Goal: Task Accomplishment & Management: Manage account settings

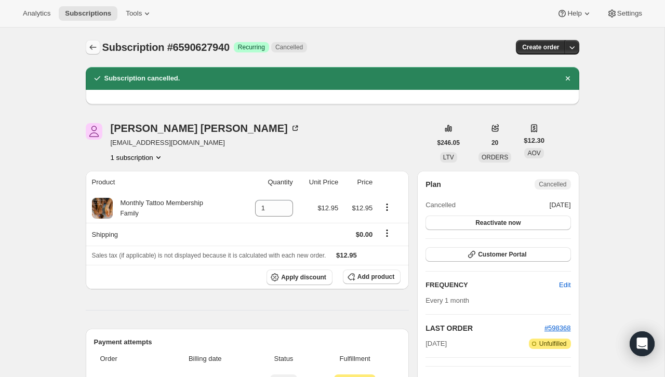
click at [90, 48] on icon "Subscriptions" at bounding box center [92, 47] width 7 height 5
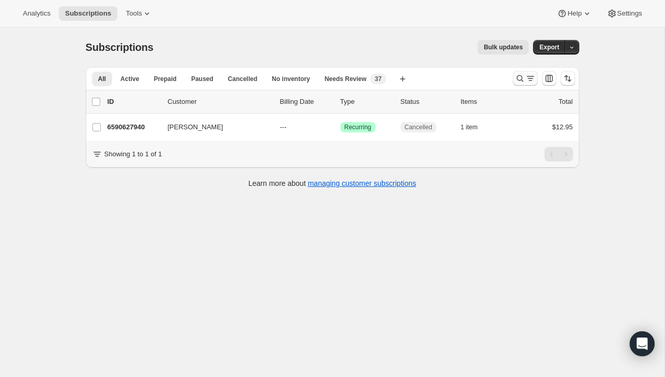
click at [521, 77] on icon "Search and filter results" at bounding box center [519, 78] width 7 height 7
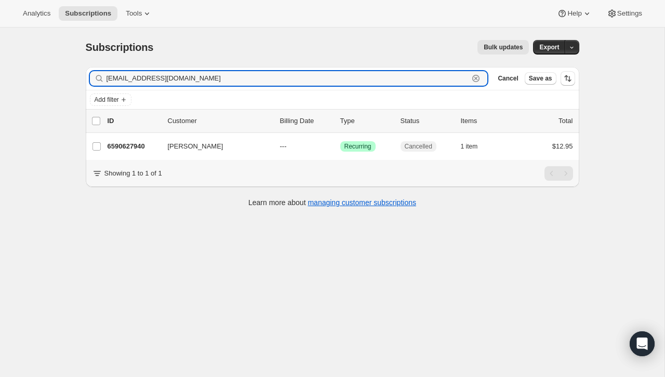
click at [477, 78] on icon "button" at bounding box center [476, 78] width 10 height 10
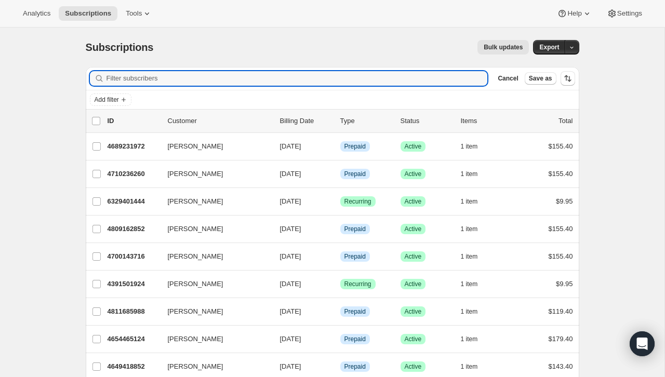
paste input "[EMAIL_ADDRESS][DOMAIN_NAME]"
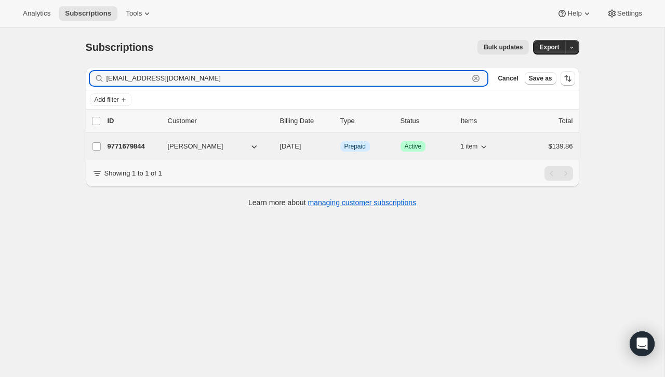
type input "[EMAIL_ADDRESS][DOMAIN_NAME]"
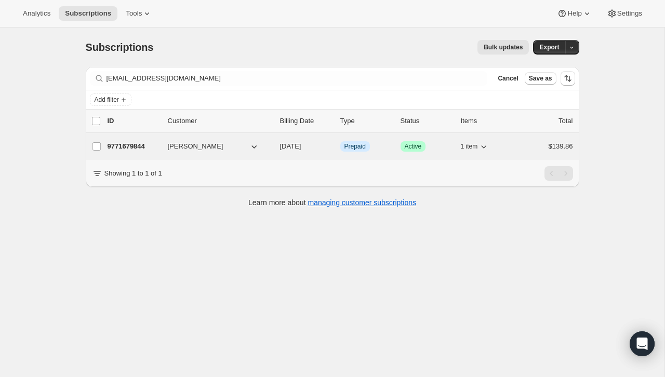
click at [521, 146] on div "$139.86" at bounding box center [547, 146] width 52 height 10
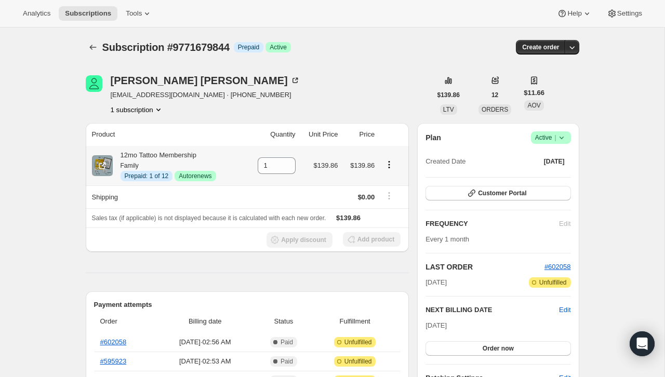
click at [386, 167] on icon "Product actions" at bounding box center [389, 164] width 10 height 10
click at [390, 183] on span "Disable Autorenew" at bounding box center [388, 185] width 56 height 8
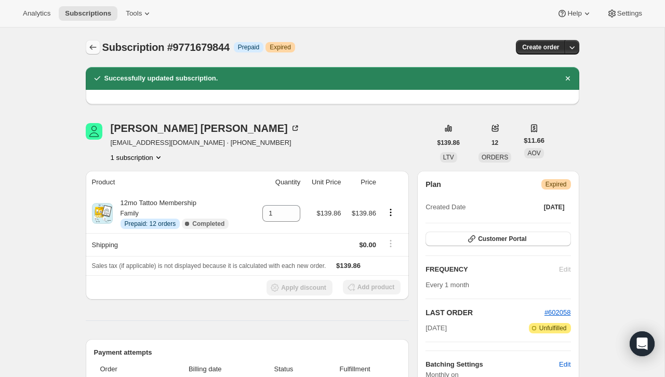
click at [91, 43] on icon "Subscriptions" at bounding box center [93, 47] width 10 height 10
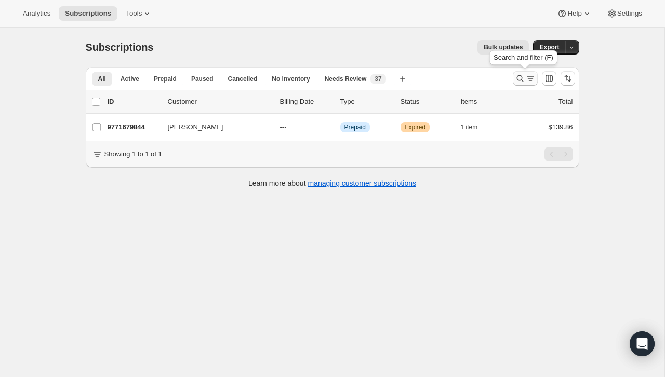
click at [519, 73] on button "Search and filter results" at bounding box center [525, 78] width 25 height 15
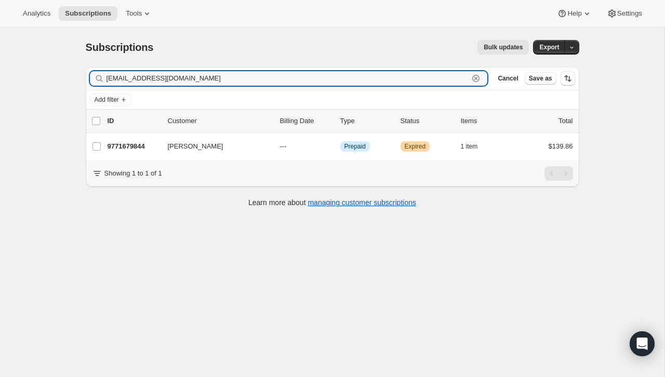
click at [478, 78] on icon "button" at bounding box center [476, 78] width 10 height 10
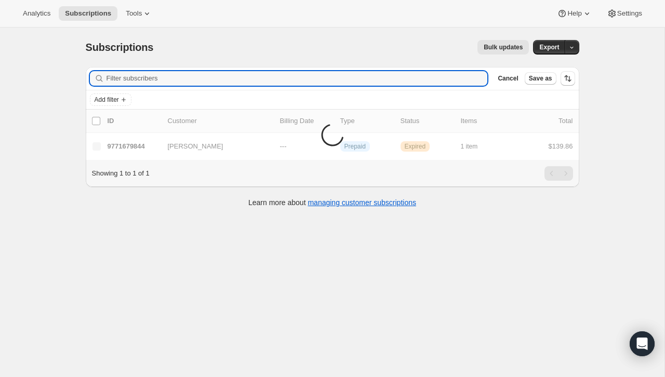
paste input "[PERSON_NAME][EMAIL_ADDRESS][DOMAIN_NAME]"
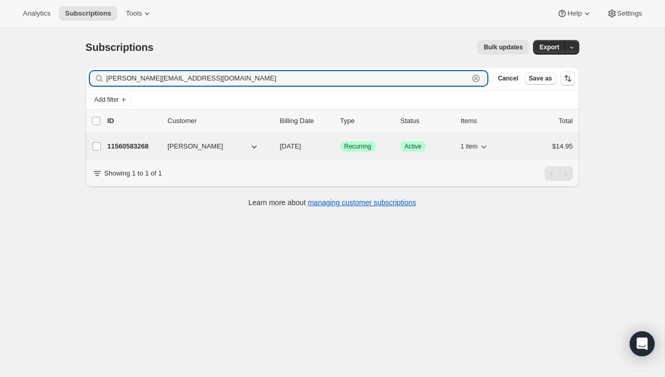
type input "[PERSON_NAME][EMAIL_ADDRESS][DOMAIN_NAME]"
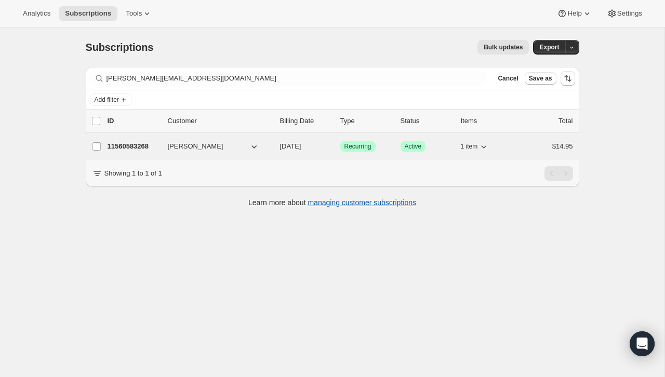
click at [535, 148] on div "$14.95" at bounding box center [547, 146] width 52 height 10
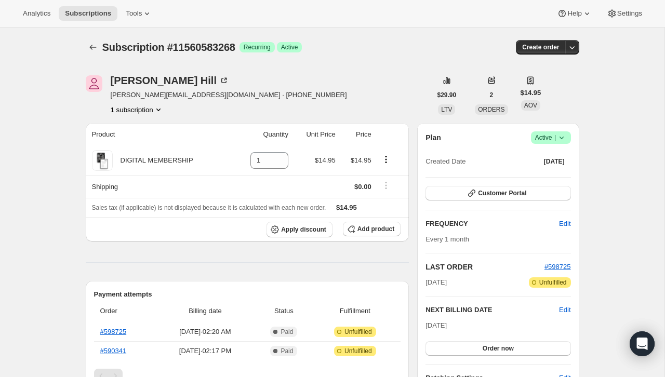
click at [570, 137] on div "Plan Success Active | Created Date [DATE] Customer Portal FREQUENCY Edit Every …" at bounding box center [498, 267] width 162 height 289
click at [568, 137] on span "Success Active |" at bounding box center [551, 137] width 40 height 12
click at [556, 177] on span "Cancel subscription" at bounding box center [547, 176] width 59 height 8
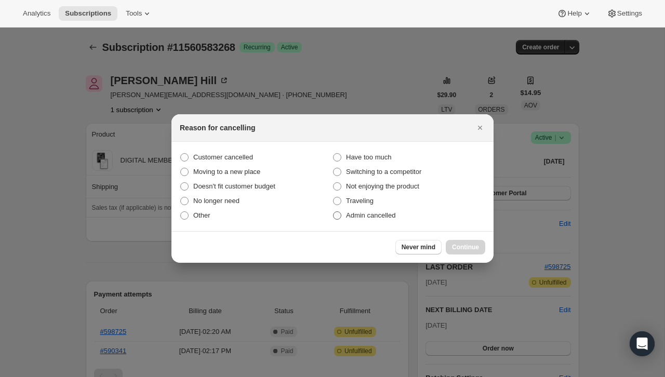
click at [441, 218] on label "Admin cancelled" at bounding box center [408, 215] width 153 height 15
click at [333, 212] on input "Admin cancelled" at bounding box center [333, 211] width 1 height 1
radio input "true"
click at [470, 246] on span "Continue" at bounding box center [465, 247] width 27 height 8
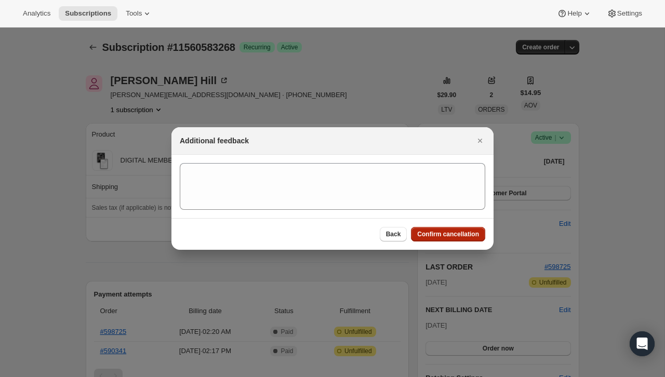
click at [470, 234] on span "Confirm cancellation" at bounding box center [448, 234] width 62 height 8
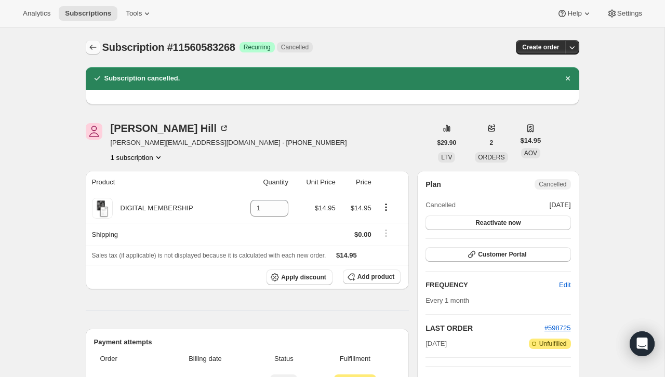
click at [99, 53] on button "Subscriptions" at bounding box center [93, 47] width 15 height 15
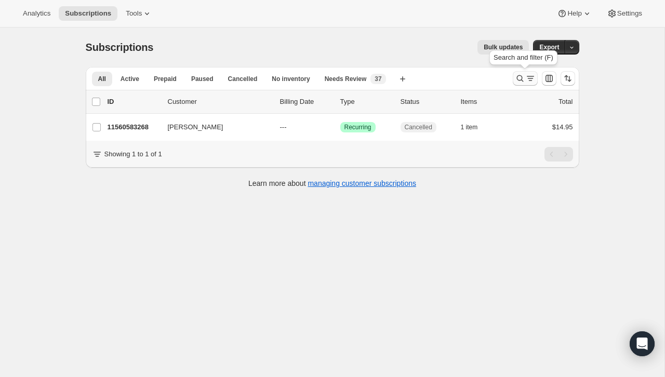
click at [533, 77] on icon "Search and filter results" at bounding box center [530, 78] width 10 height 10
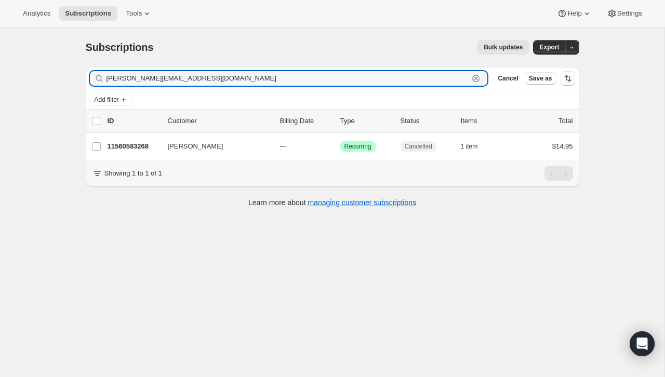
click at [474, 77] on icon "button" at bounding box center [476, 78] width 10 height 10
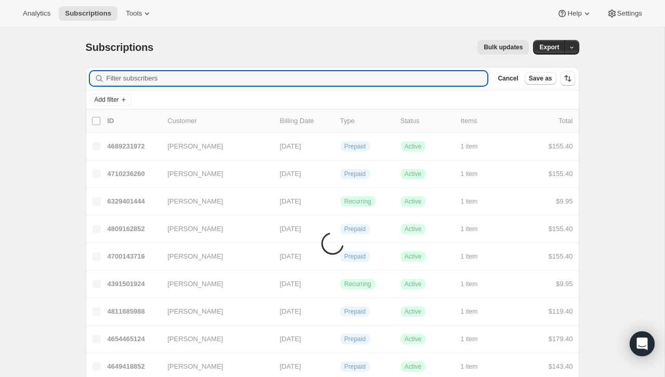
paste input "[PERSON_NAME]"
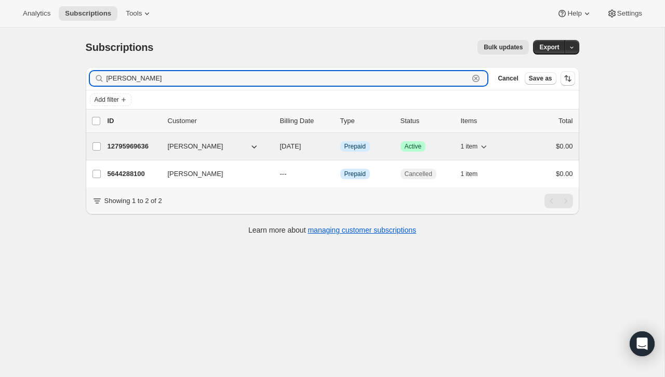
type input "[PERSON_NAME]"
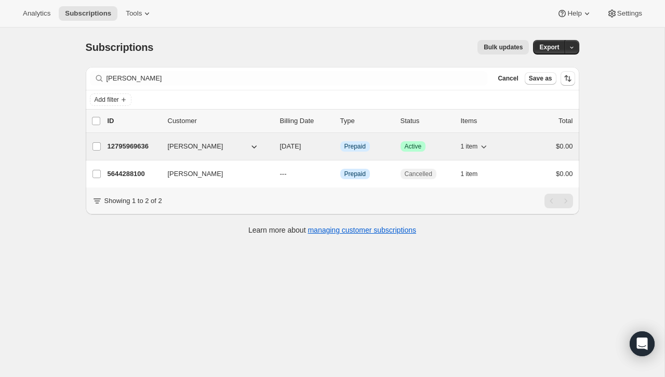
click at [511, 148] on div "1 item" at bounding box center [487, 146] width 52 height 15
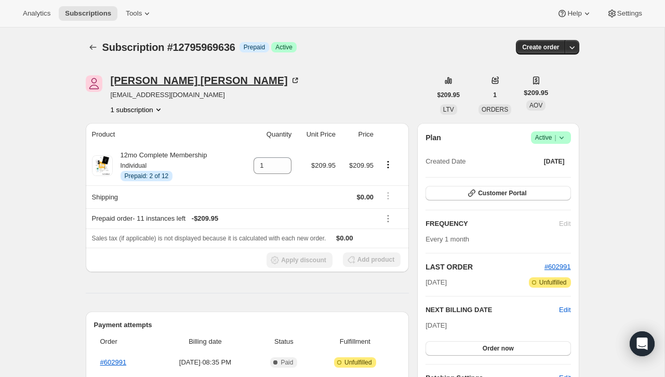
click at [290, 80] on icon at bounding box center [295, 80] width 10 height 10
